Goal: Task Accomplishment & Management: Use online tool/utility

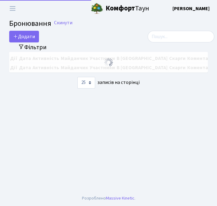
select select "25"
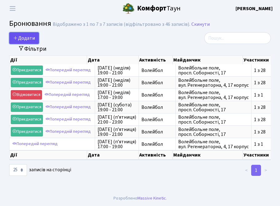
click at [29, 39] on button "Додати" at bounding box center [24, 38] width 30 height 12
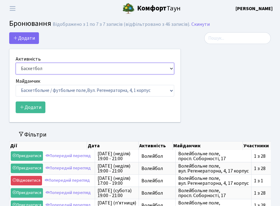
click at [34, 65] on select "Баскетбол Волейбол Йога Катання на роликах Настільний теніс Теніс Футбол Фітнес" at bounding box center [95, 69] width 159 height 12
select select "4"
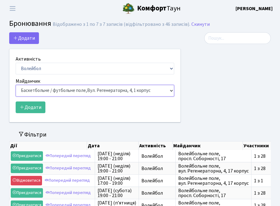
click at [36, 91] on select "Баскетбольне / футбольне поле, Вул. Регенераторна, 4, 1 корпус Баскетбольне пол…" at bounding box center [95, 91] width 159 height 12
select select "4"
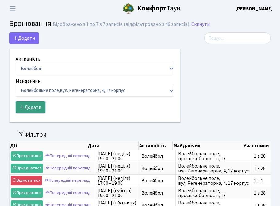
click at [36, 106] on button "Додати" at bounding box center [31, 107] width 30 height 12
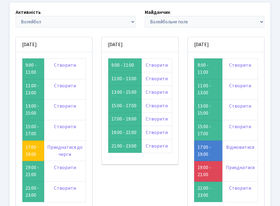
scroll to position [41, 0]
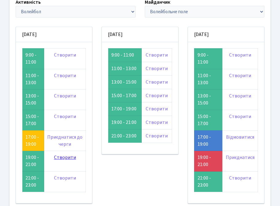
click at [61, 158] on link "Створити" at bounding box center [65, 157] width 22 height 7
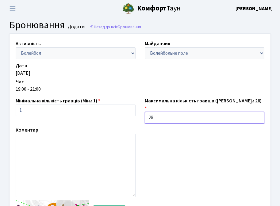
click at [164, 112] on input "28" at bounding box center [205, 118] width 120 height 12
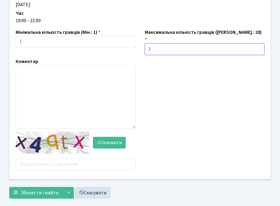
scroll to position [72, 0]
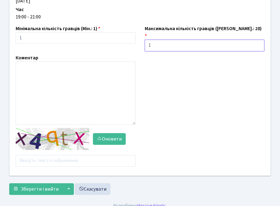
type input "1"
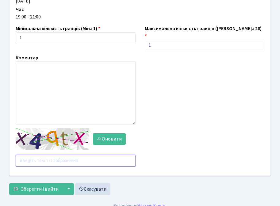
click at [89, 155] on input "text" at bounding box center [76, 161] width 120 height 12
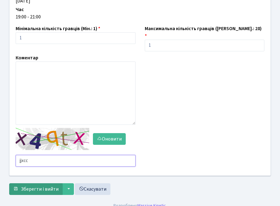
type input "jjxcc"
click at [48, 185] on span "Зберегти і вийти" at bounding box center [40, 188] width 38 height 7
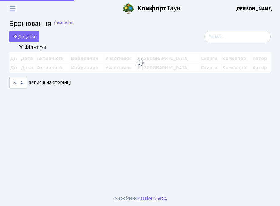
select select "25"
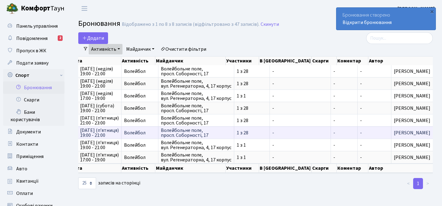
scroll to position [0, 83]
